Goal: Communication & Community: Share content

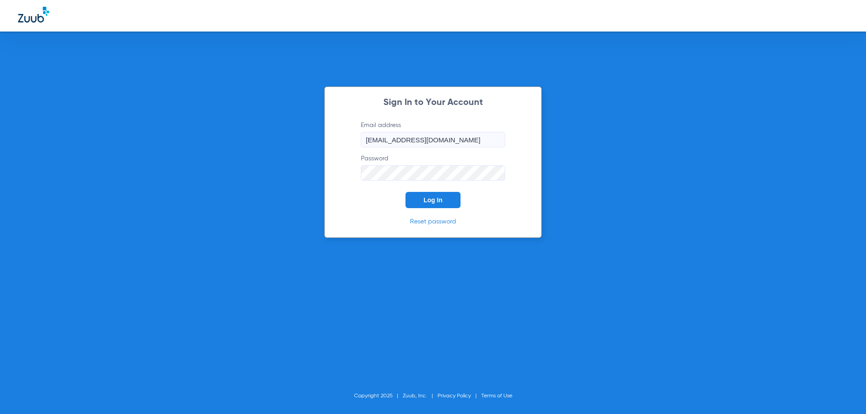
click at [422, 205] on button "Log In" at bounding box center [432, 200] width 55 height 16
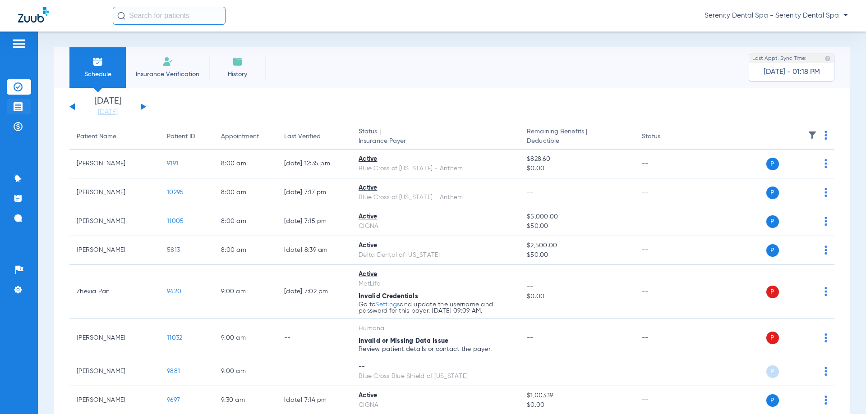
click at [23, 109] on li "Treatment Acceptance" at bounding box center [19, 106] width 24 height 15
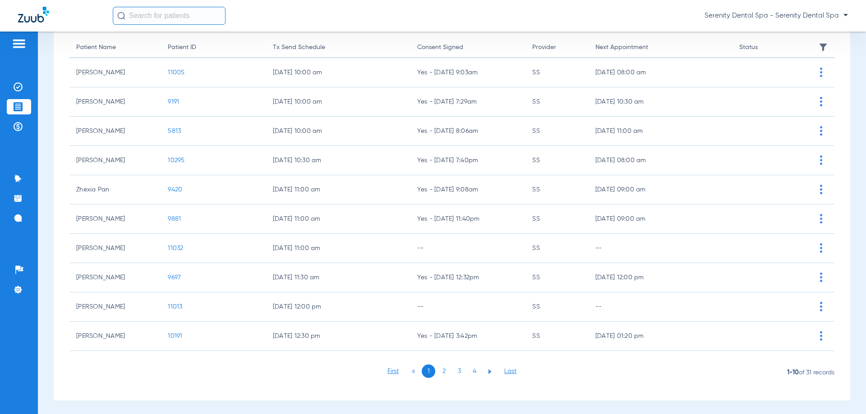
scroll to position [90, 0]
click at [450, 366] on ul "1 2 3 4" at bounding box center [451, 369] width 92 height 14
click at [456, 369] on li "3" at bounding box center [459, 369] width 14 height 14
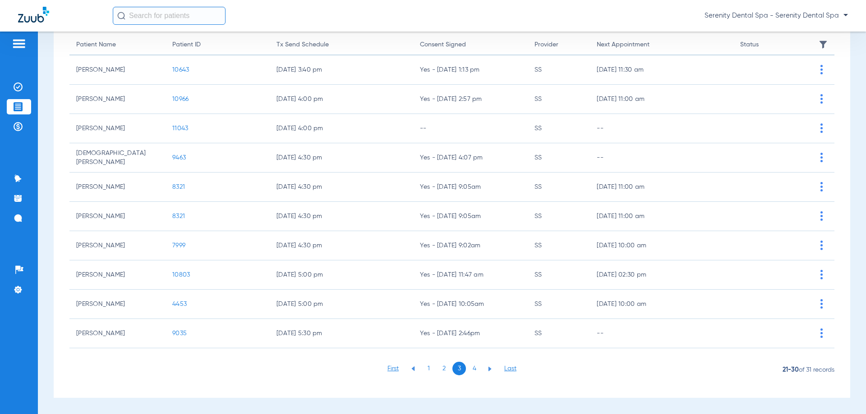
click at [473, 368] on li "4" at bounding box center [475, 369] width 14 height 14
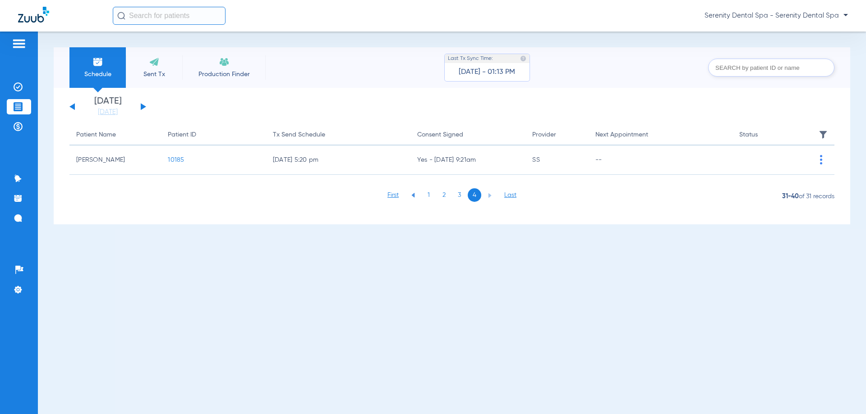
click at [444, 193] on li "2" at bounding box center [444, 196] width 14 height 14
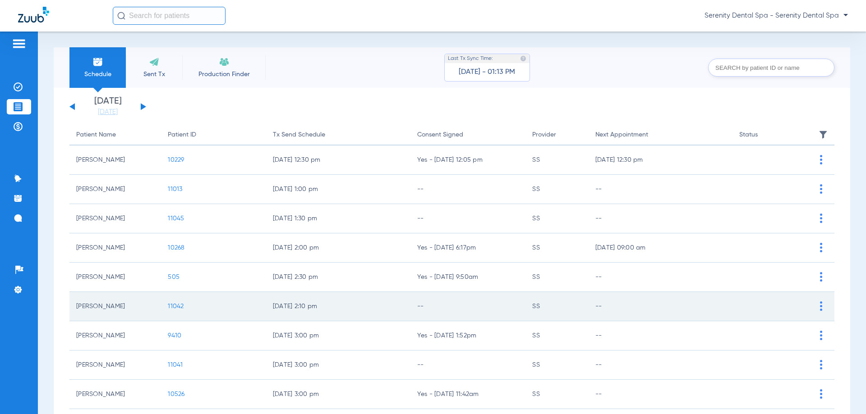
scroll to position [90, 0]
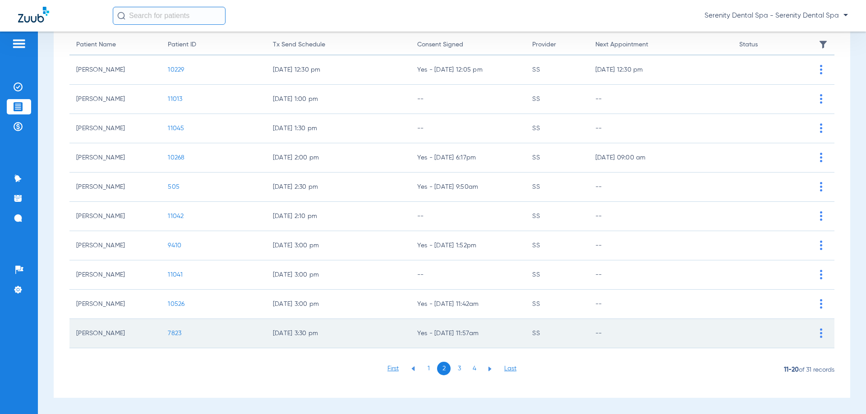
click at [171, 335] on span "7823" at bounding box center [175, 334] width 14 height 6
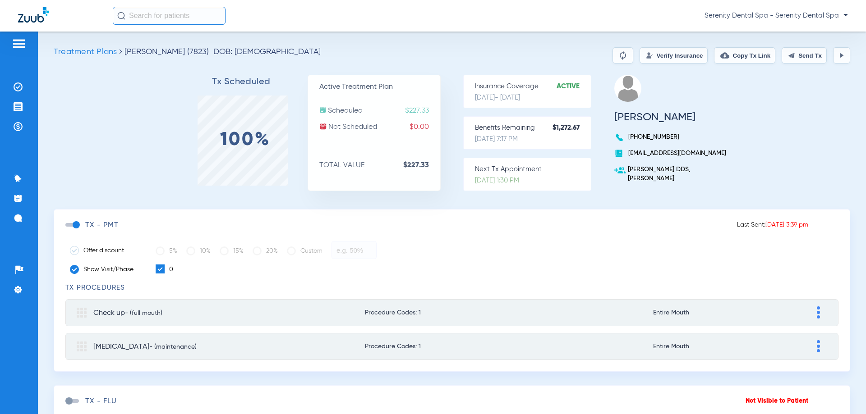
click at [798, 53] on button "Send Tx" at bounding box center [804, 55] width 45 height 16
click at [739, 54] on button "Copy Tx Link" at bounding box center [744, 55] width 61 height 16
drag, startPoint x: 18, startPoint y: 219, endPoint x: 32, endPoint y: 255, distance: 38.7
click at [18, 220] on img at bounding box center [18, 218] width 9 height 9
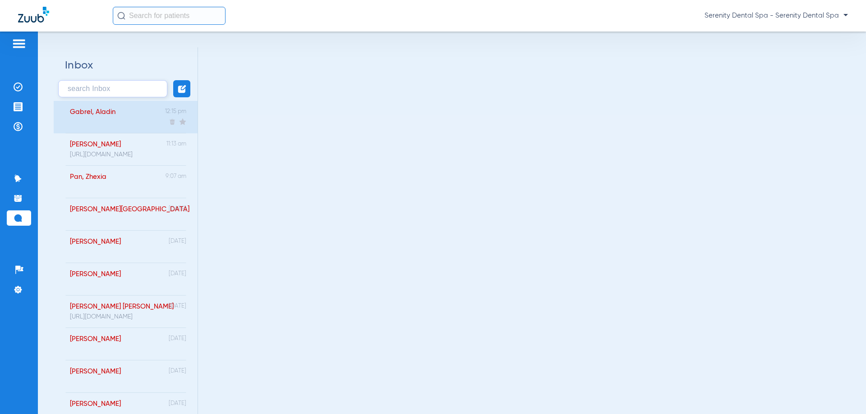
click at [105, 127] on div "Gabrel, Aladin" at bounding box center [87, 117] width 55 height 32
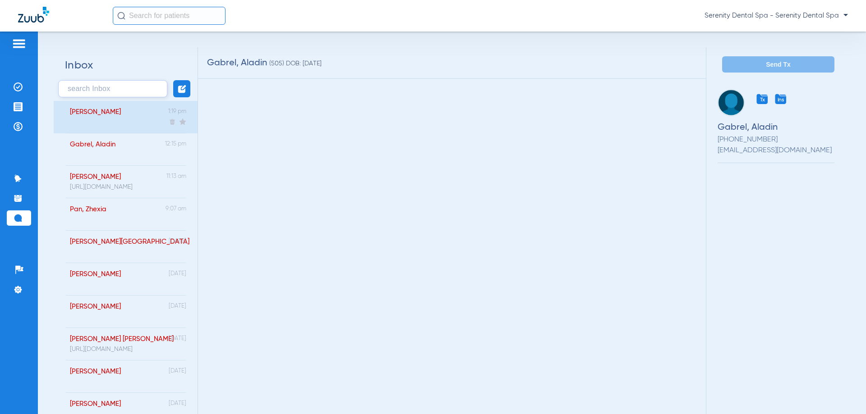
click at [115, 116] on div "[PERSON_NAME] 1:19 pm" at bounding box center [126, 117] width 144 height 32
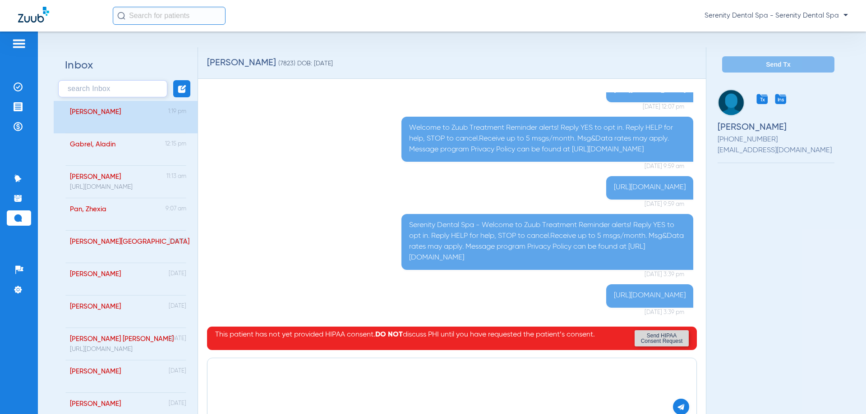
paste textarea "[URL][DOMAIN_NAME]"
type textarea "[URL][DOMAIN_NAME]"
click at [673, 405] on button at bounding box center [681, 407] width 16 height 16
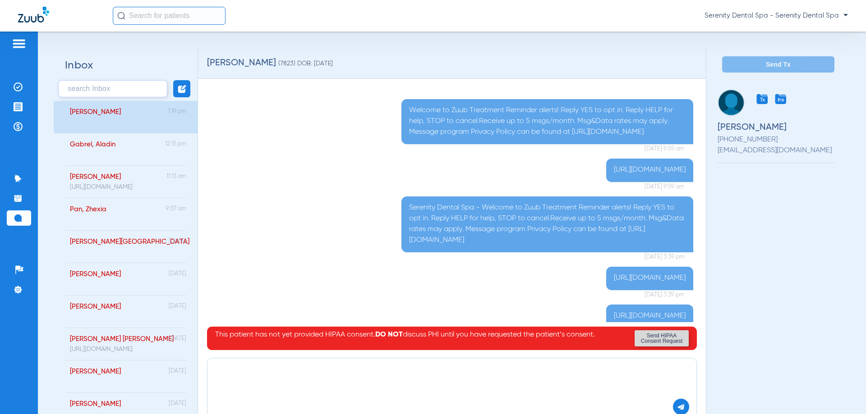
scroll to position [215, 0]
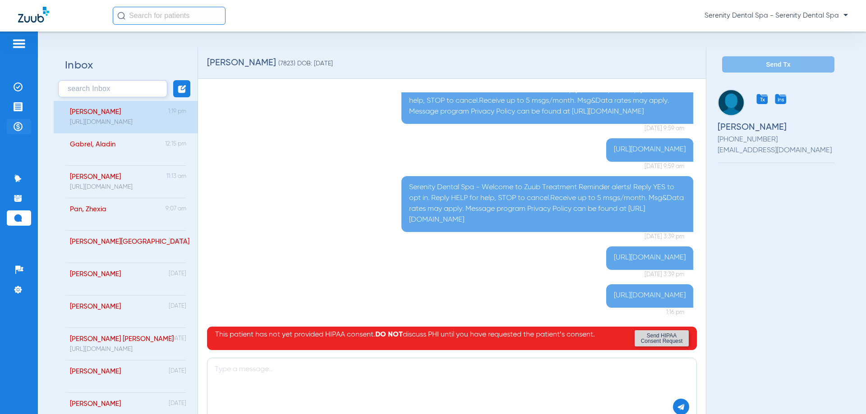
drag, startPoint x: 9, startPoint y: 103, endPoint x: 20, endPoint y: 120, distance: 20.9
click at [9, 104] on li "Treatment Acceptance" at bounding box center [19, 106] width 24 height 15
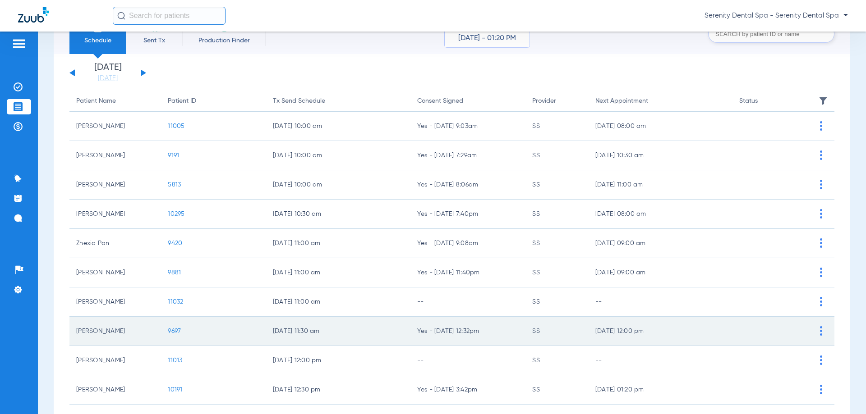
scroll to position [90, 0]
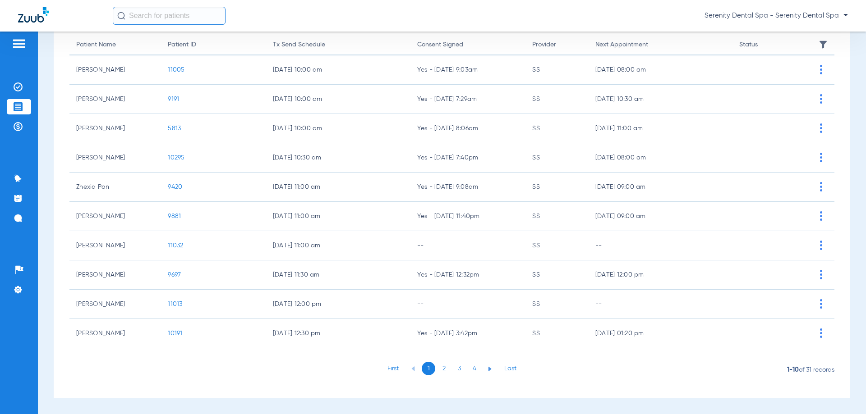
click at [444, 373] on li "2" at bounding box center [444, 369] width 14 height 14
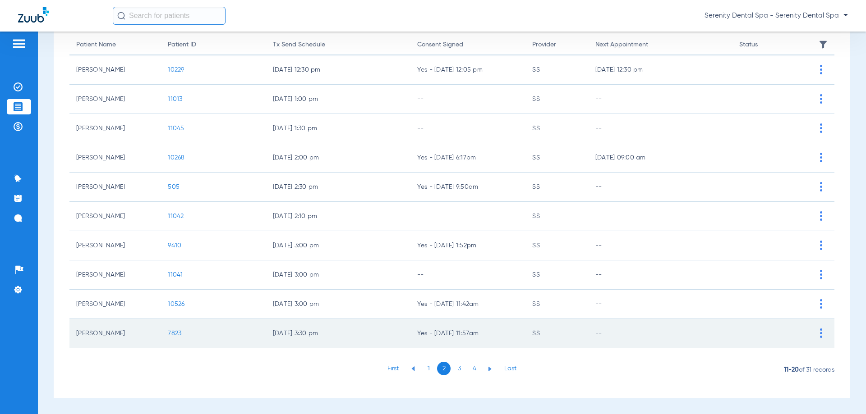
click at [179, 336] on span "7823" at bounding box center [175, 334] width 14 height 6
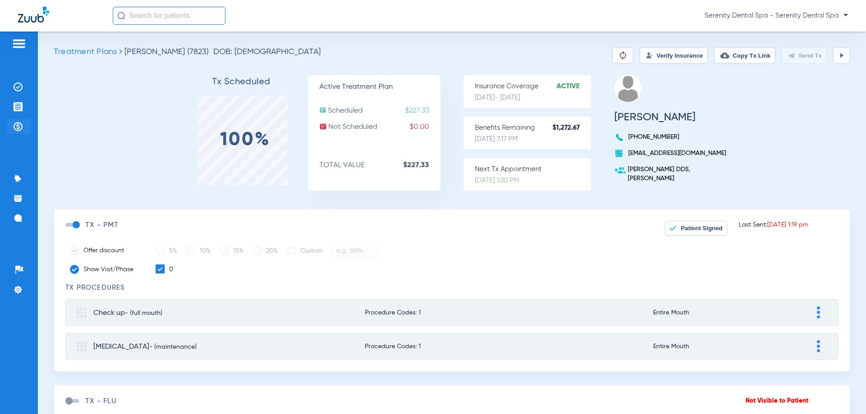
click at [18, 127] on img at bounding box center [18, 126] width 9 height 9
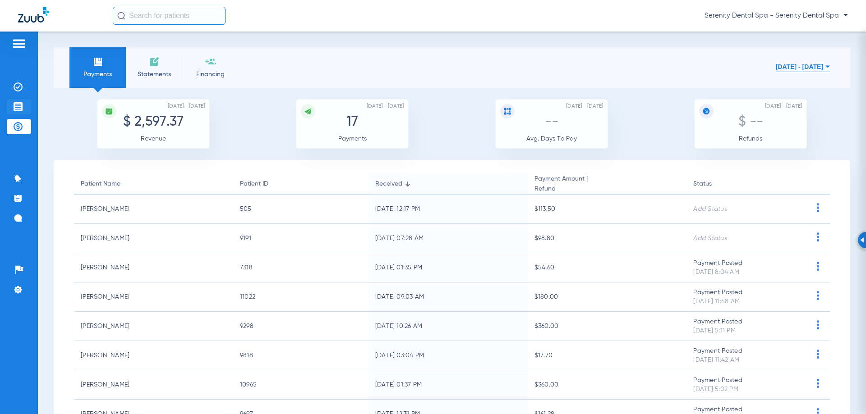
click at [19, 105] on img at bounding box center [18, 106] width 9 height 9
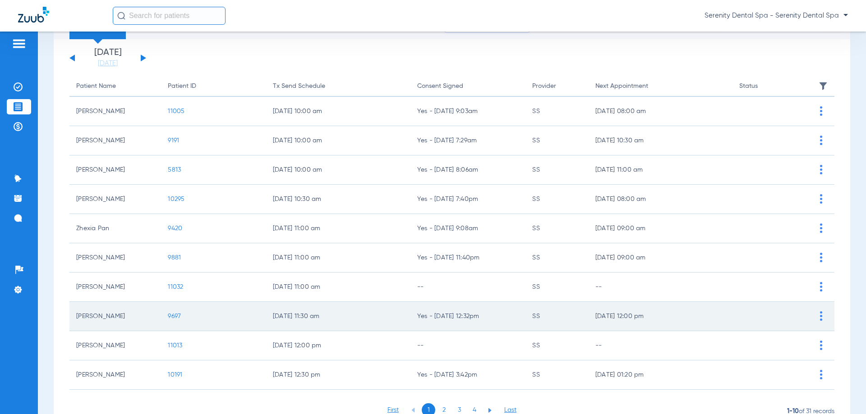
scroll to position [90, 0]
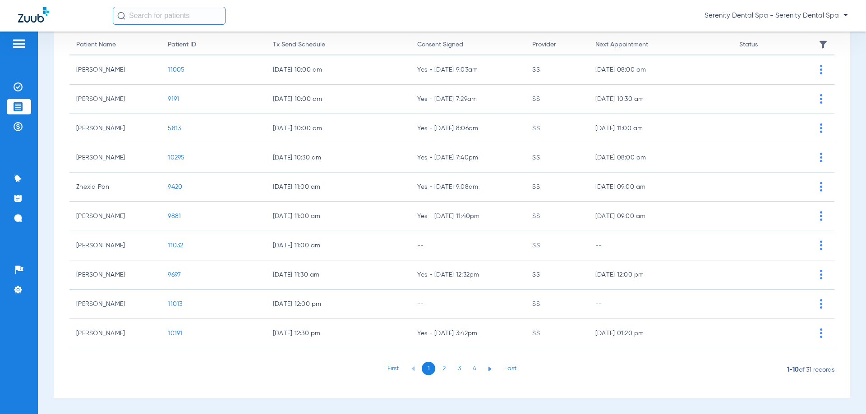
drag, startPoint x: 20, startPoint y: 121, endPoint x: 18, endPoint y: 147, distance: 25.4
click at [19, 122] on li "Payments & A/R" at bounding box center [19, 126] width 24 height 15
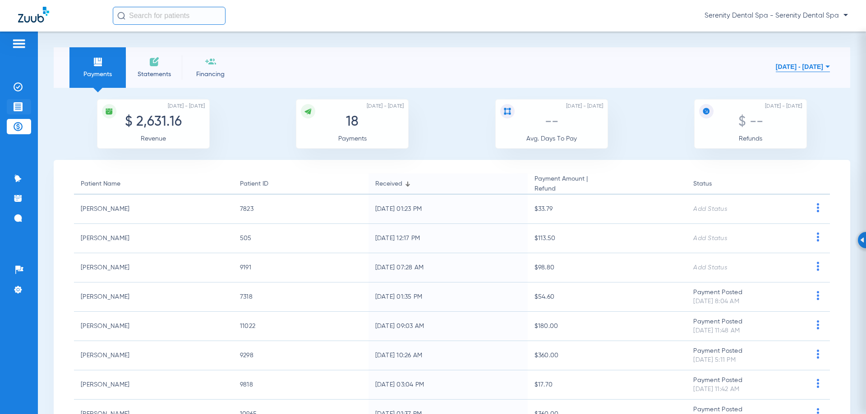
click at [18, 110] on img at bounding box center [18, 106] width 9 height 9
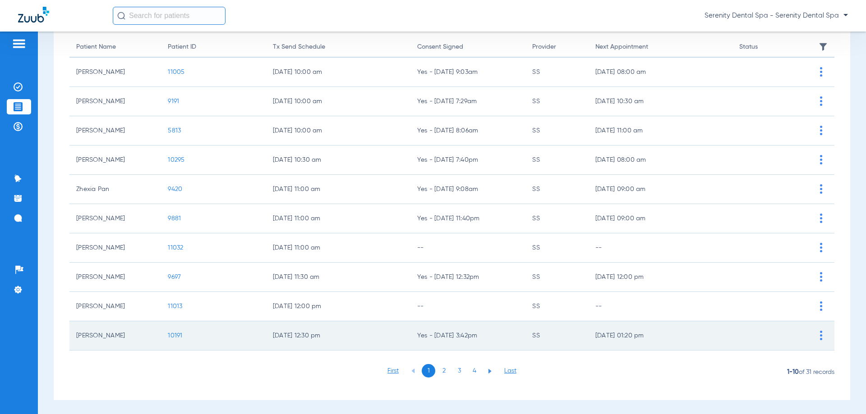
scroll to position [90, 0]
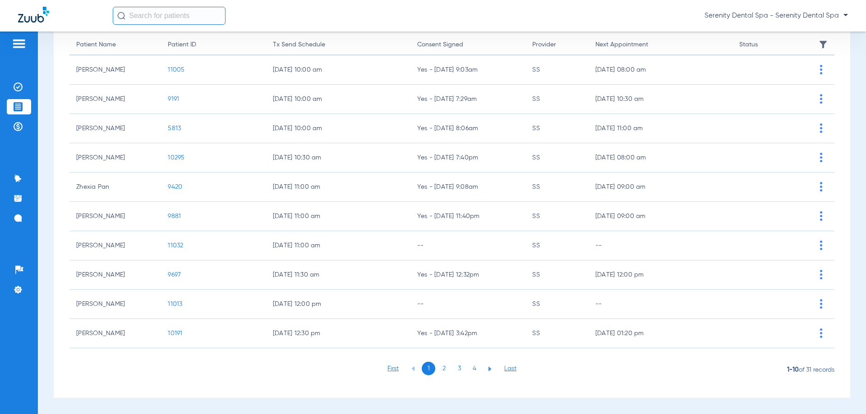
click at [458, 373] on li "3" at bounding box center [459, 369] width 14 height 14
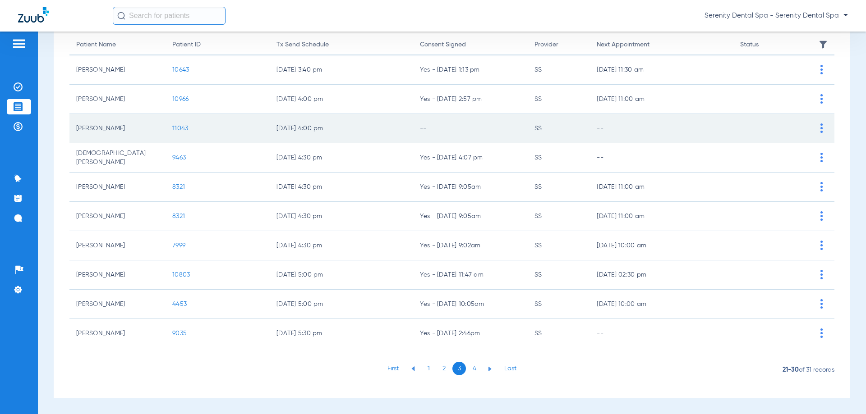
click at [178, 128] on span "11043" at bounding box center [180, 128] width 16 height 6
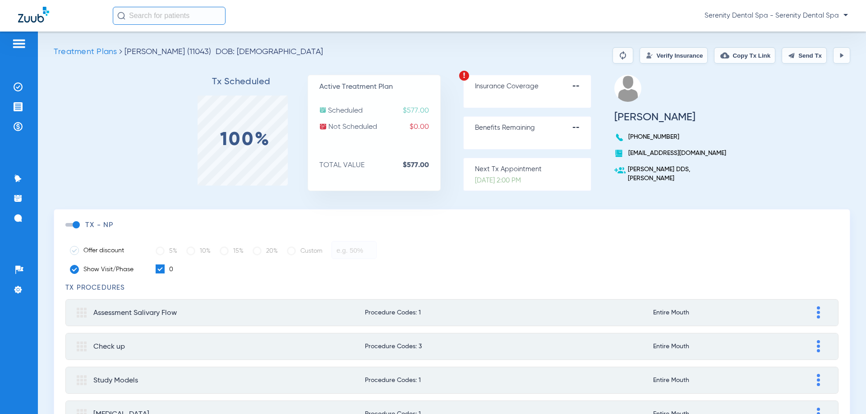
click at [800, 48] on button "Send Tx" at bounding box center [804, 55] width 45 height 16
click at [741, 55] on button "Copy Tx Link" at bounding box center [744, 55] width 61 height 16
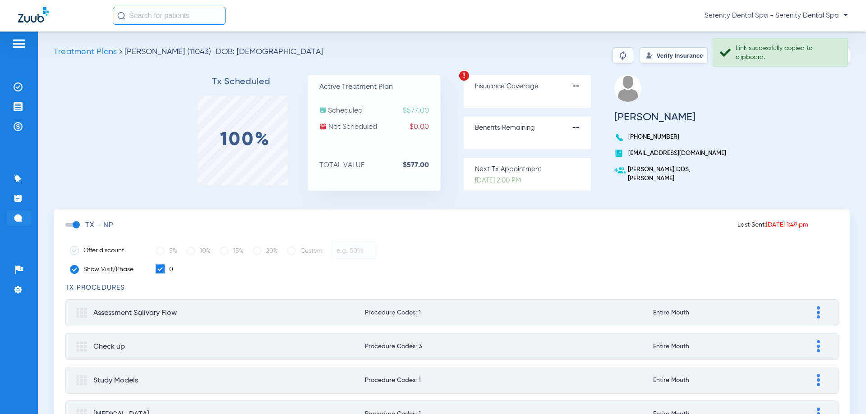
click at [23, 220] on li "Messages 3" at bounding box center [19, 218] width 24 height 15
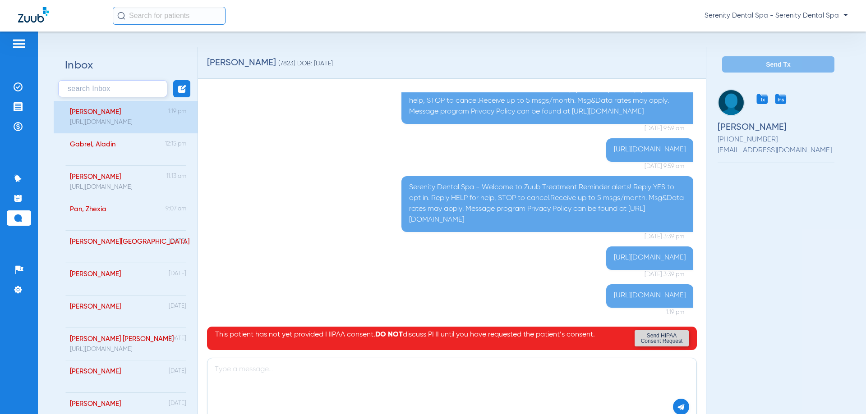
scroll to position [1411, 0]
click at [21, 112] on li "Treatment Acceptance" at bounding box center [19, 106] width 24 height 15
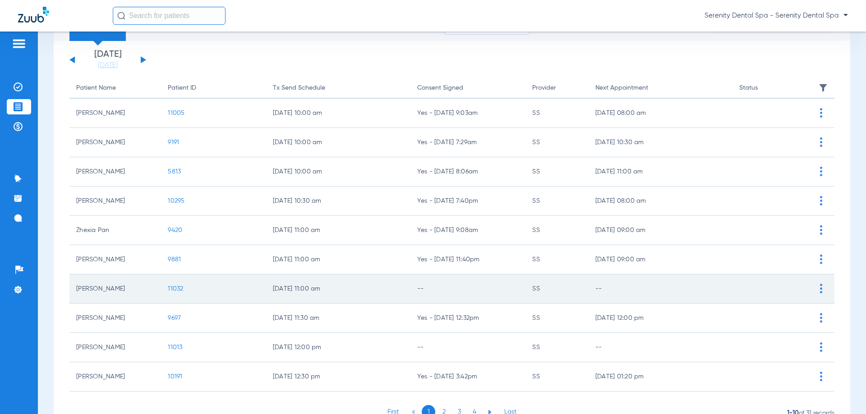
scroll to position [90, 0]
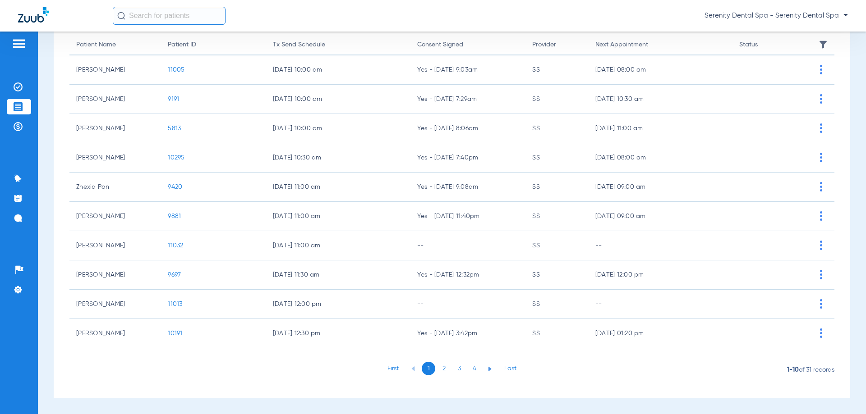
click at [456, 368] on li "3" at bounding box center [459, 369] width 14 height 14
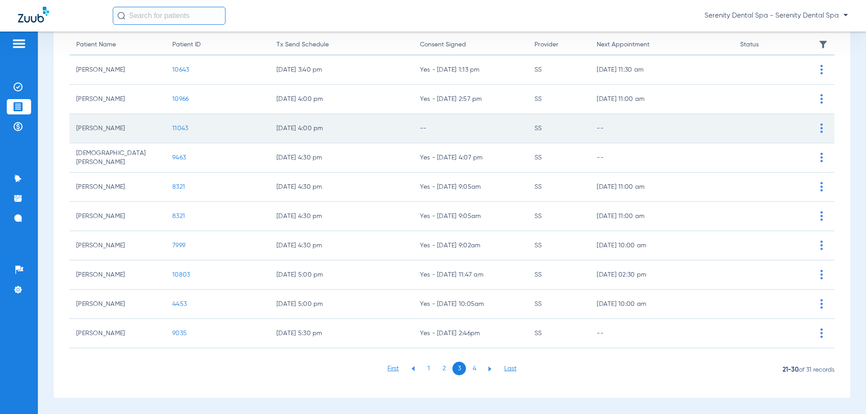
click at [174, 128] on span "11043" at bounding box center [180, 128] width 16 height 6
